Goal: Use online tool/utility: Utilize a website feature to perform a specific function

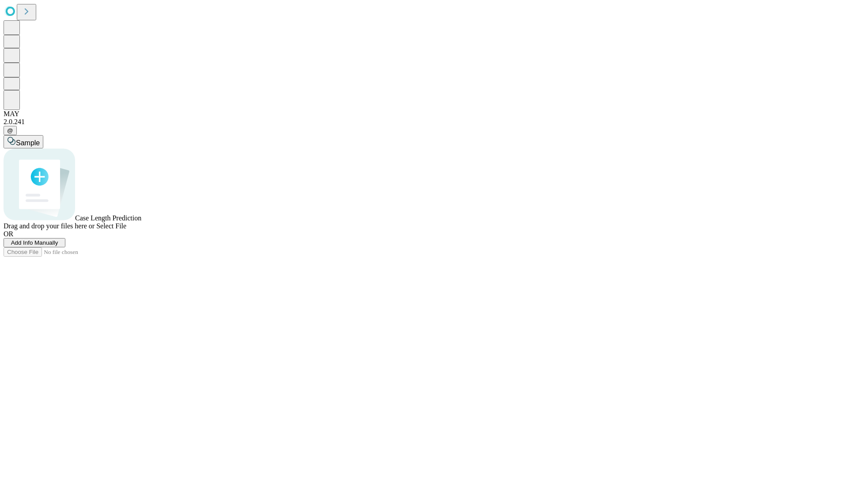
click at [58, 246] on span "Add Info Manually" at bounding box center [34, 242] width 47 height 7
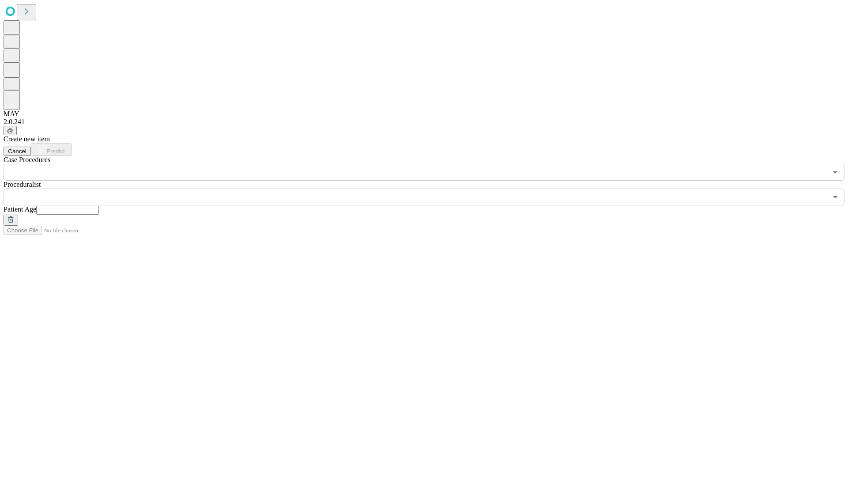
click at [99, 206] on input "text" at bounding box center [67, 210] width 63 height 9
type input "**"
click at [430, 189] on input "text" at bounding box center [415, 197] width 823 height 17
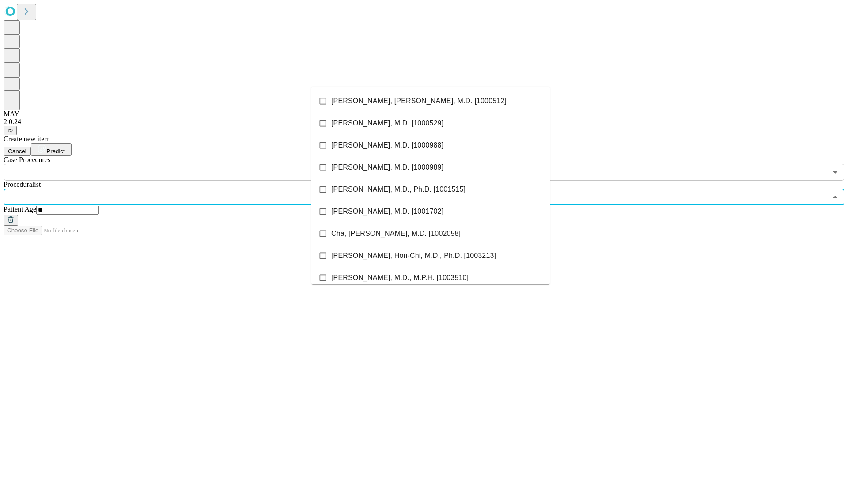
click at [430, 101] on li "[PERSON_NAME], [PERSON_NAME], M.D. [1000512]" at bounding box center [430, 101] width 238 height 22
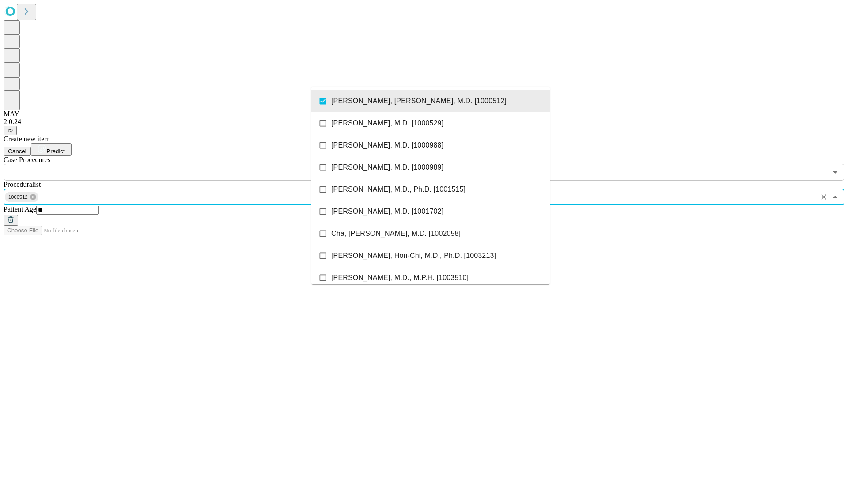
click at [185, 164] on input "text" at bounding box center [415, 172] width 823 height 17
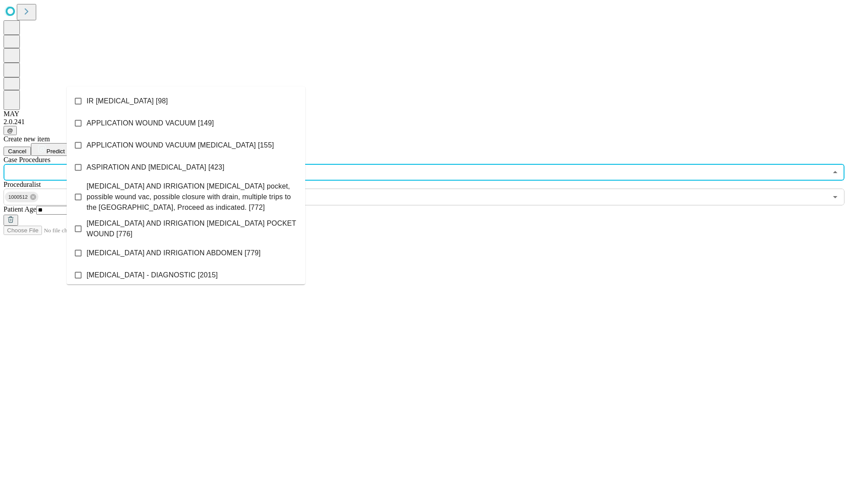
click at [186, 101] on li "IR [MEDICAL_DATA] [98]" at bounding box center [186, 101] width 238 height 22
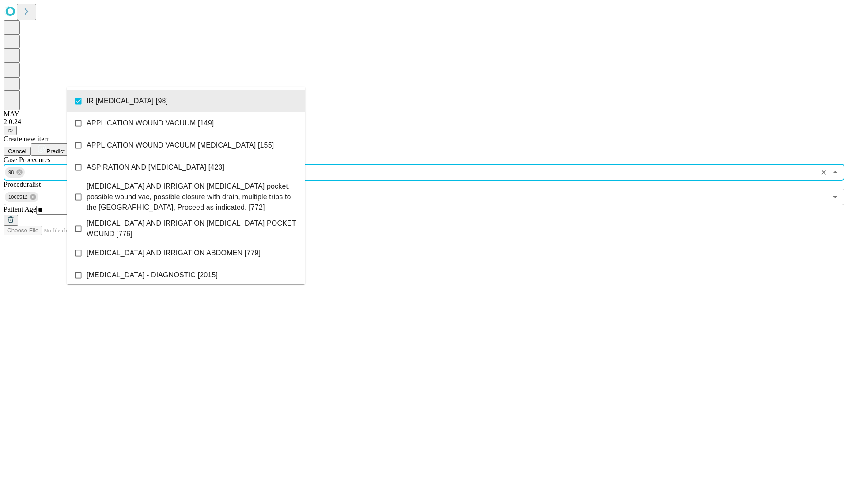
click at [64, 148] on span "Predict" at bounding box center [55, 151] width 18 height 7
